Goal: Check status: Check status

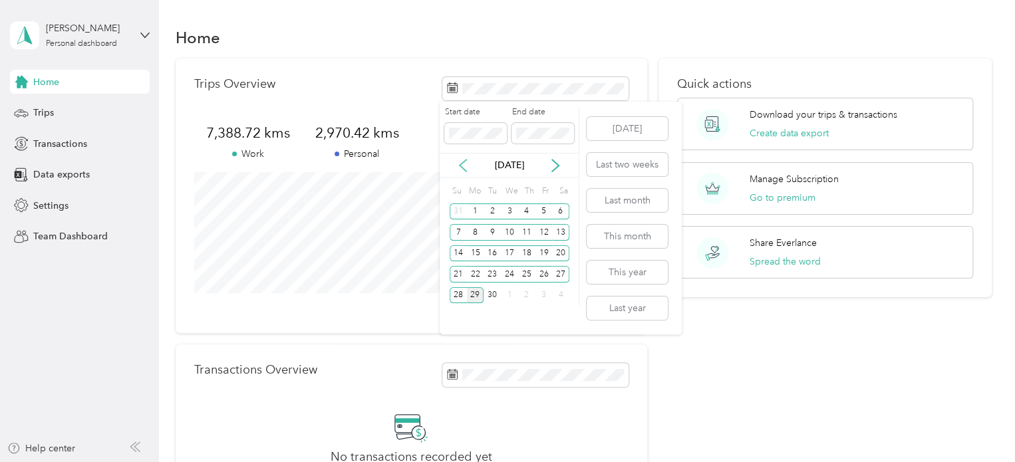
click at [463, 165] on icon at bounding box center [462, 165] width 13 height 13
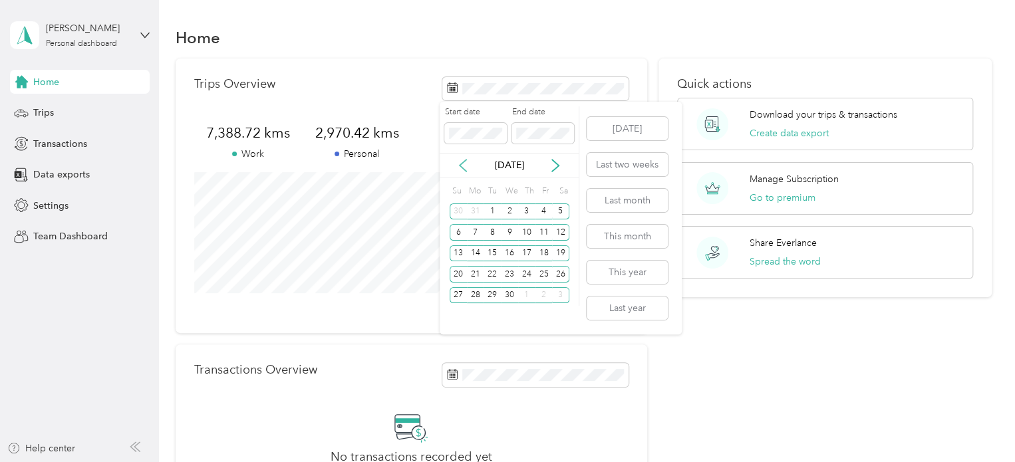
click at [463, 165] on icon at bounding box center [462, 165] width 13 height 13
click at [540, 231] on div "7" at bounding box center [543, 232] width 17 height 17
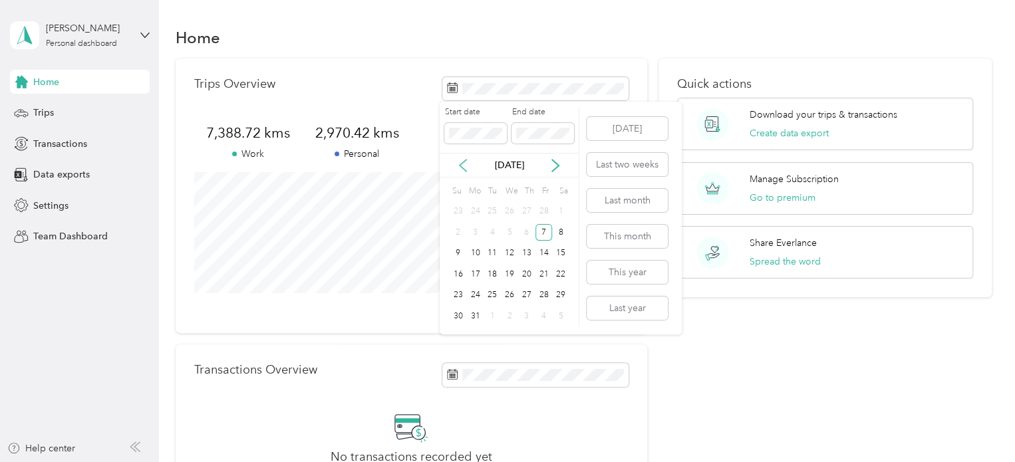
click at [464, 167] on icon at bounding box center [462, 165] width 13 height 13
click at [553, 167] on icon at bounding box center [555, 165] width 13 height 13
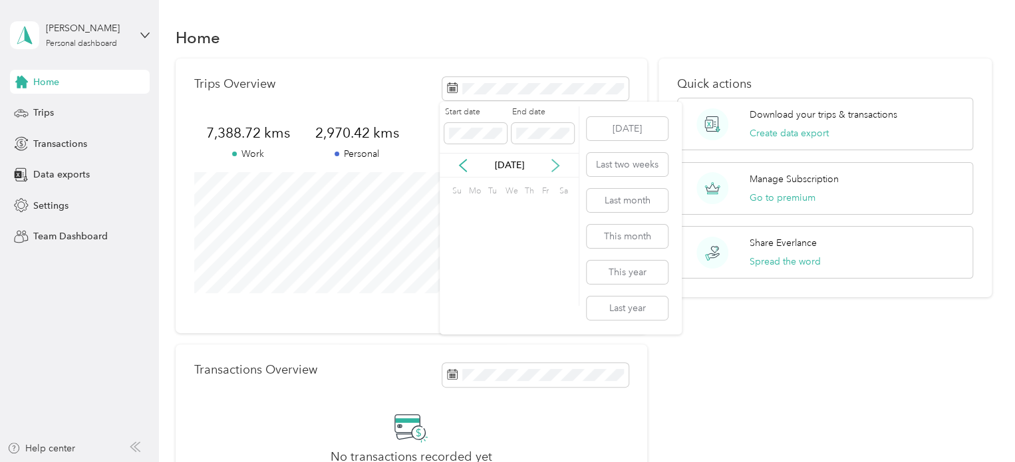
click at [553, 167] on icon at bounding box center [555, 165] width 13 height 13
click at [553, 166] on icon at bounding box center [555, 165] width 13 height 13
click at [505, 269] on div "20" at bounding box center [509, 274] width 17 height 17
